Goal: Obtain resource: Obtain resource

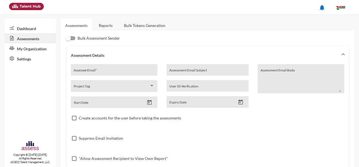
click at [23, 38] on link "Assessments" at bounding box center [31, 38] width 52 height 10
click at [103, 26] on link "Reports" at bounding box center [105, 26] width 23 height 14
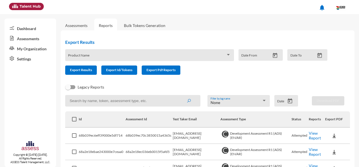
scroll to position [28, 0]
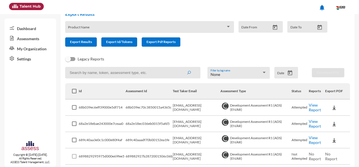
click at [331, 126] on img at bounding box center [334, 125] width 6 height 6
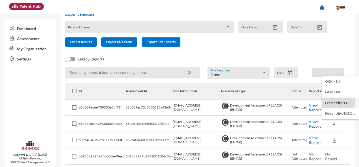
click at [335, 102] on button "Personality / EN" at bounding box center [340, 103] width 37 height 11
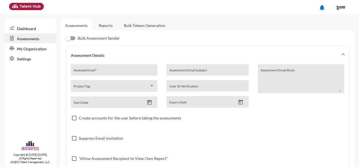
click at [108, 26] on link "Reports" at bounding box center [105, 26] width 23 height 14
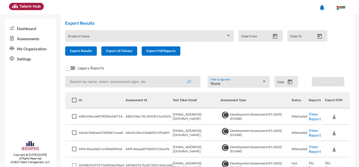
scroll to position [28, 0]
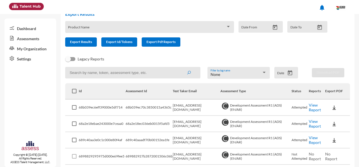
click at [314, 128] on link "View Report" at bounding box center [314, 124] width 12 height 10
click at [333, 142] on img at bounding box center [334, 141] width 6 height 6
click at [332, 120] on button "Personality / EN" at bounding box center [340, 119] width 37 height 11
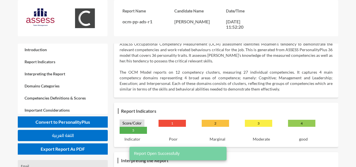
scroll to position [28, 0]
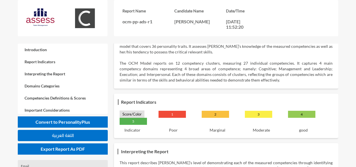
drag, startPoint x: 59, startPoint y: 151, endPoint x: 262, endPoint y: 139, distance: 203.3
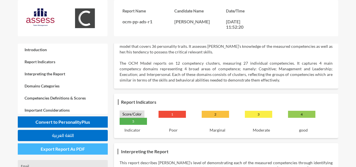
click at [60, 151] on span "Export Report As PDF" at bounding box center [63, 149] width 44 height 5
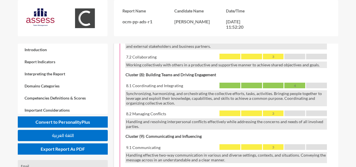
scroll to position [14, 0]
